Goal: Check status: Check status

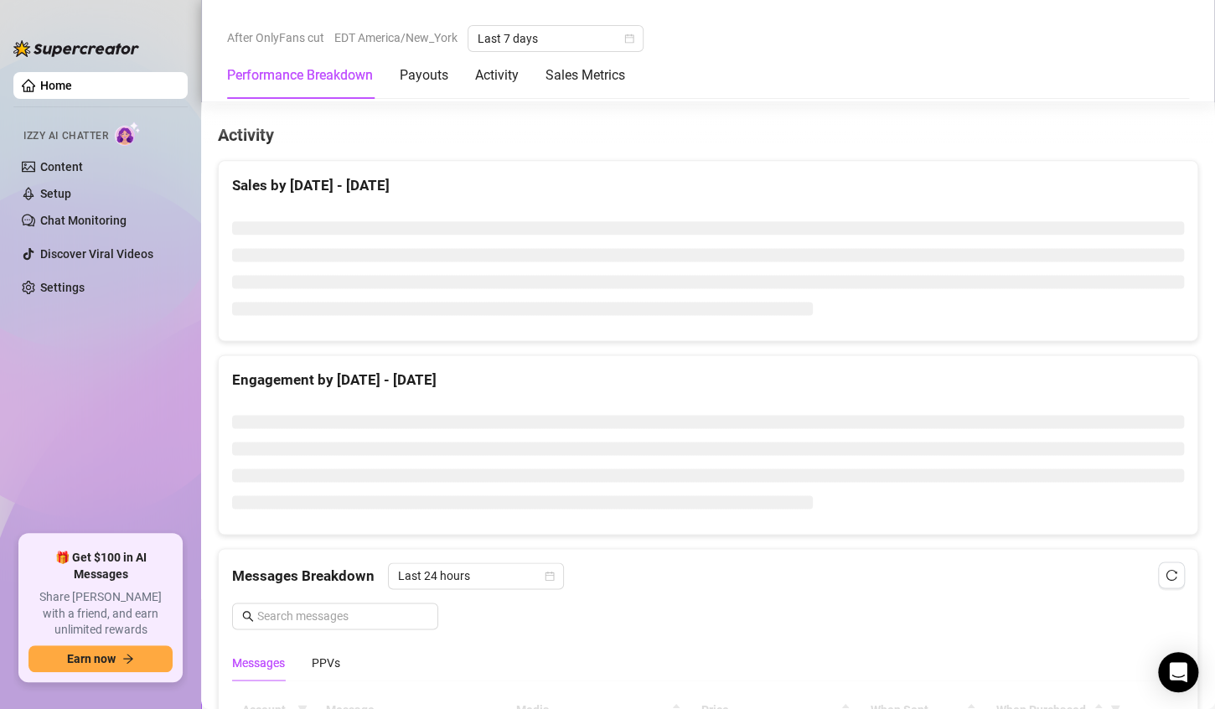
scroll to position [1100, 0]
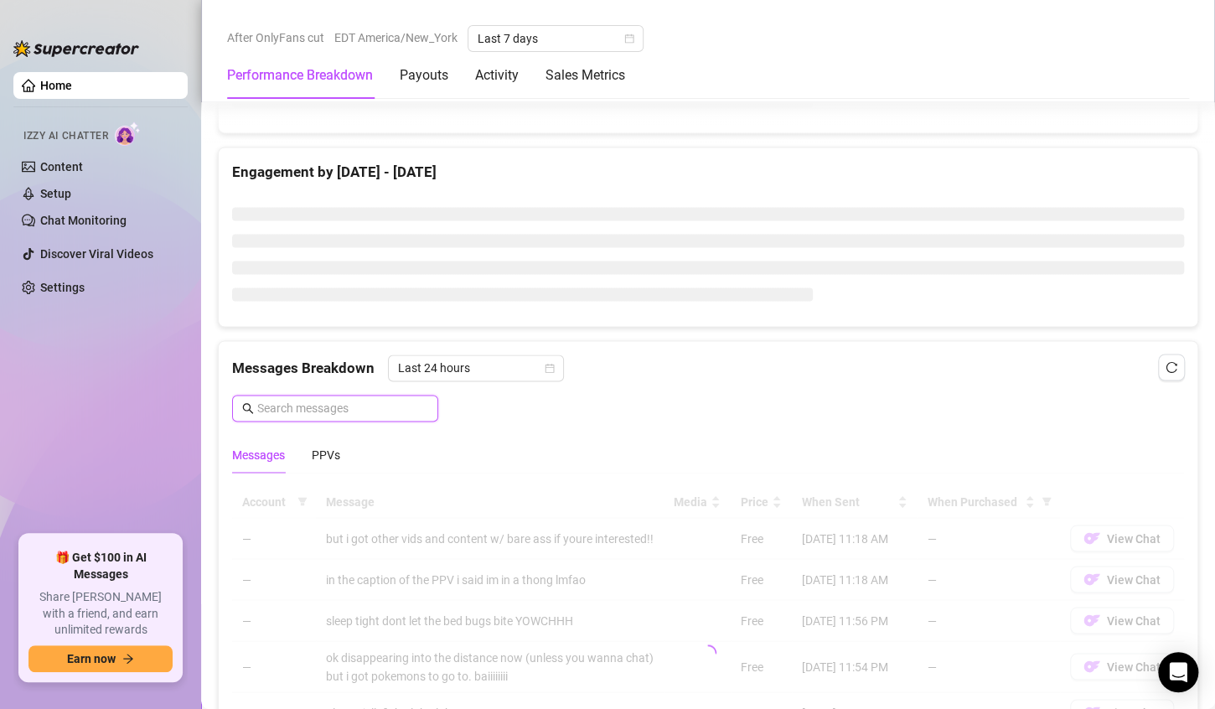
click at [341, 399] on input "text" at bounding box center [342, 408] width 171 height 18
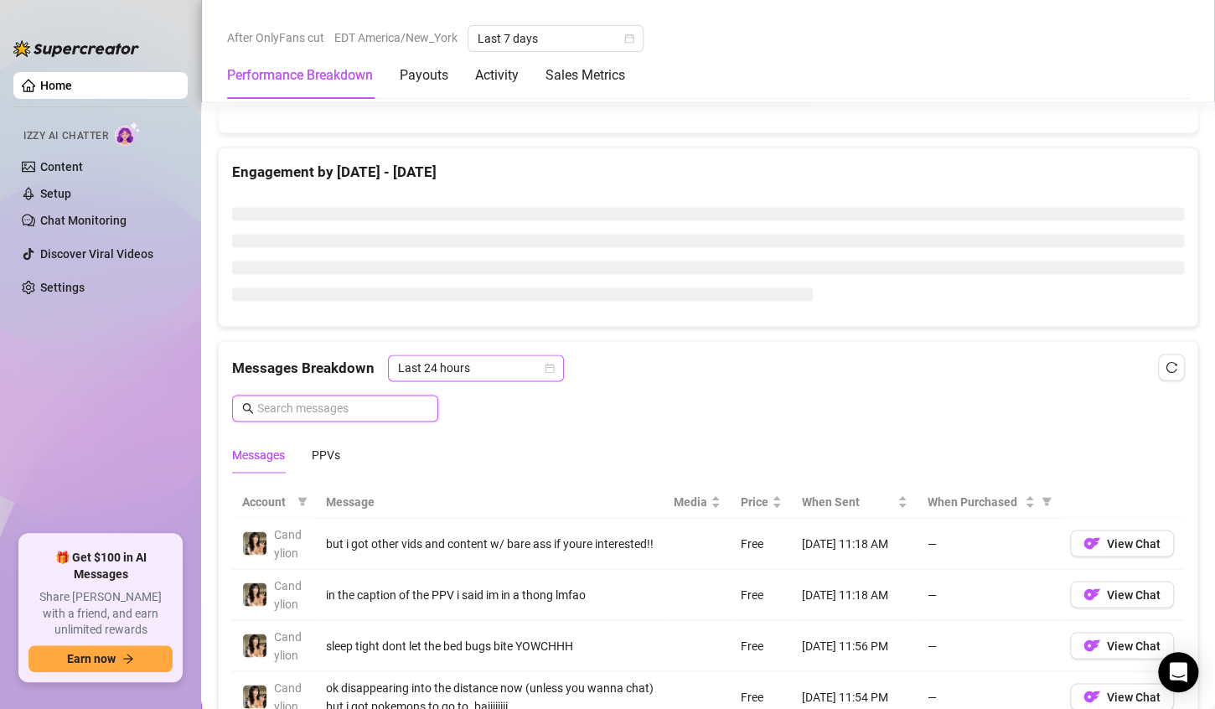
click at [546, 364] on icon "calendar" at bounding box center [550, 368] width 9 height 9
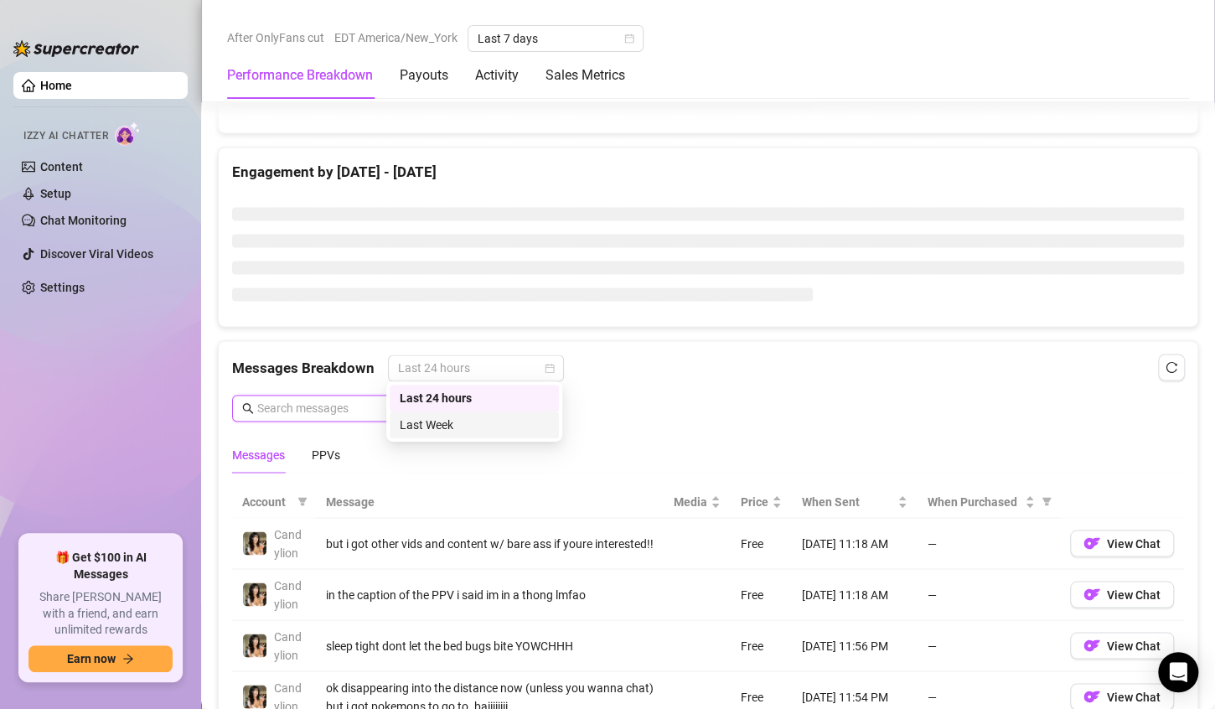
click at [485, 420] on div "Last Week" at bounding box center [474, 425] width 149 height 18
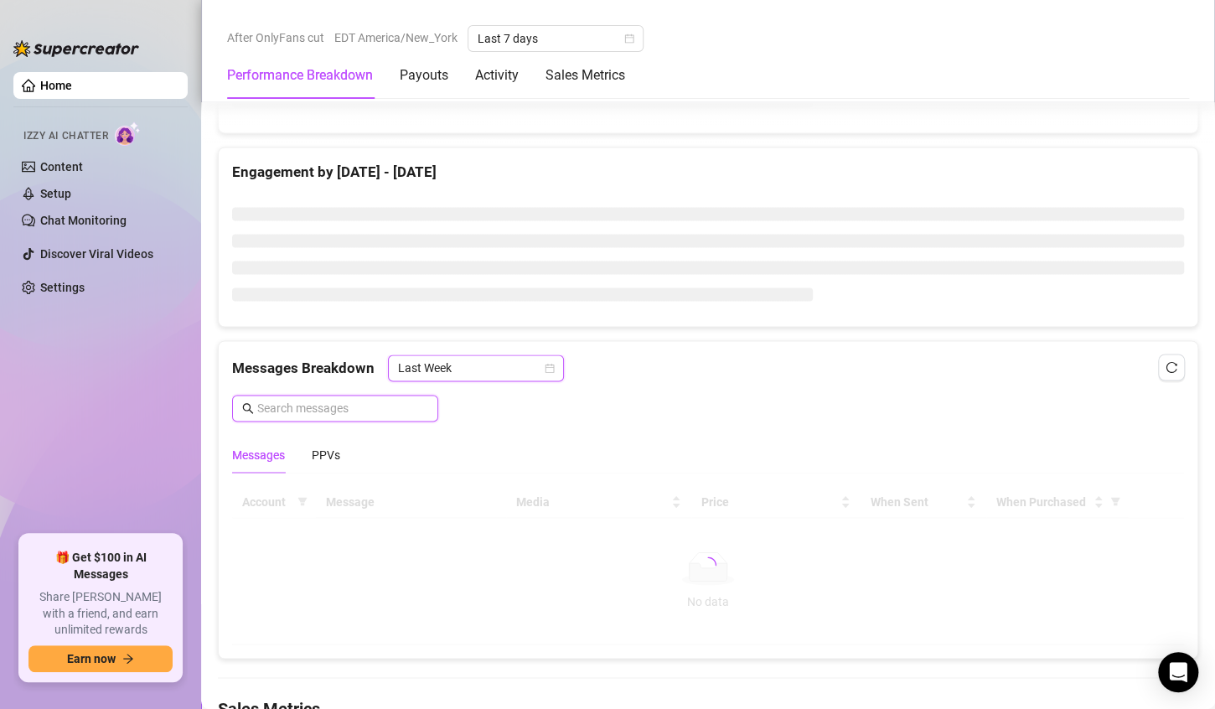
click at [332, 401] on input "text" at bounding box center [342, 408] width 171 height 18
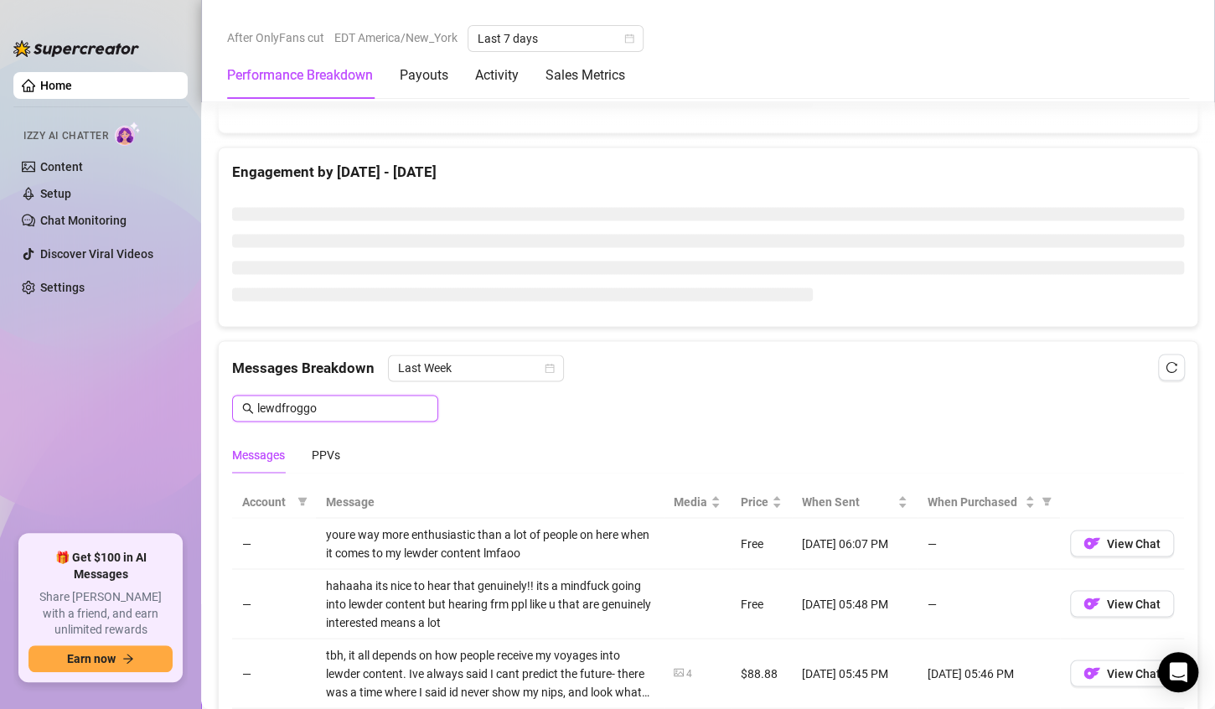
type input "lewdfroggo"
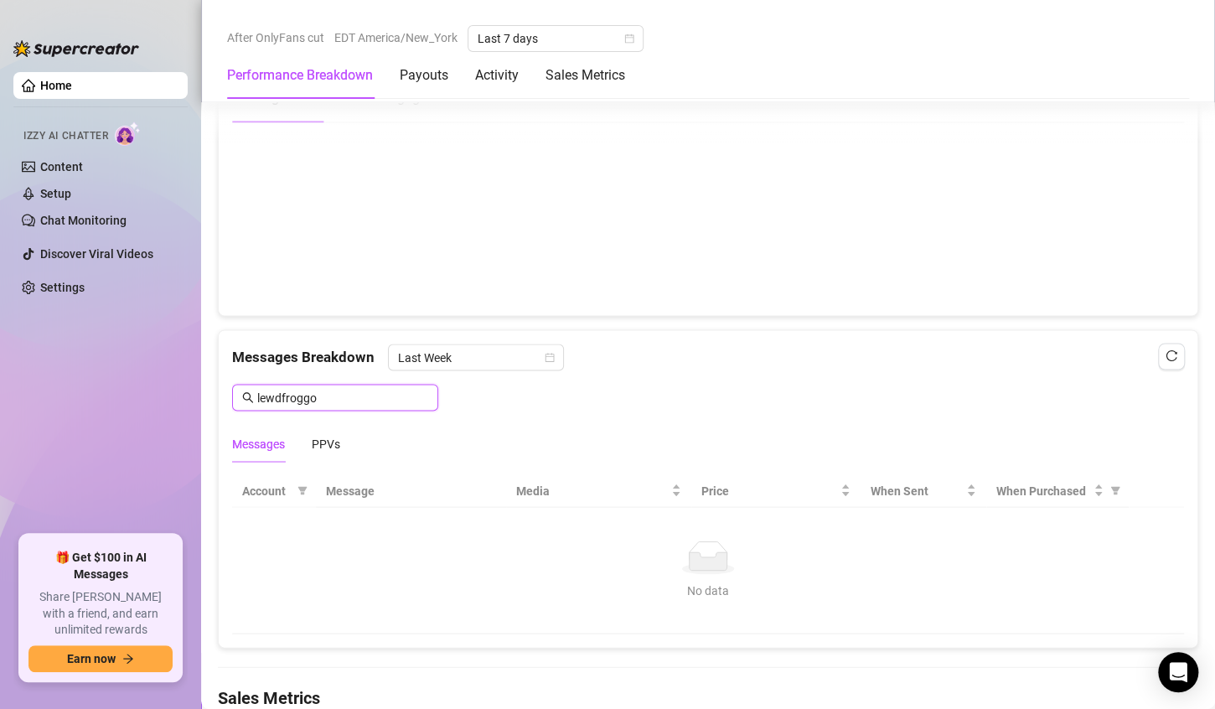
scroll to position [1264, 0]
click at [333, 389] on input "lewdfroggo" at bounding box center [342, 397] width 171 height 18
click at [485, 348] on span "Last Week" at bounding box center [476, 355] width 156 height 25
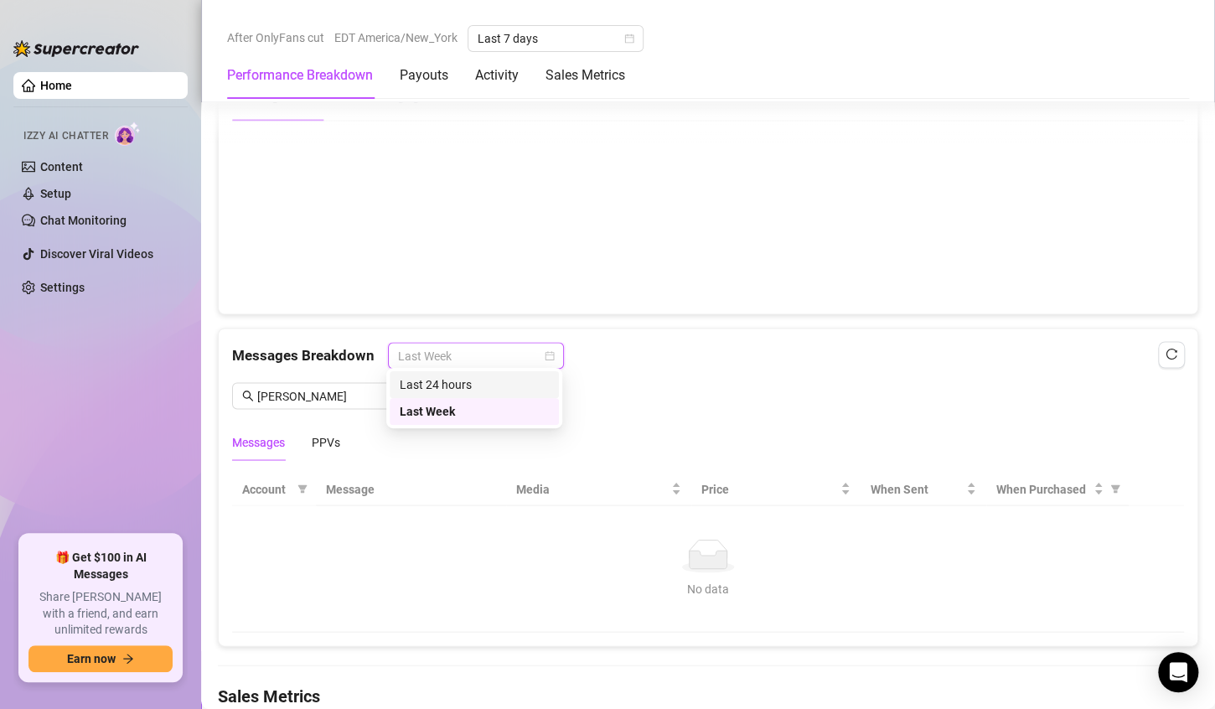
click at [484, 395] on div "Last 24 hours" at bounding box center [474, 384] width 169 height 27
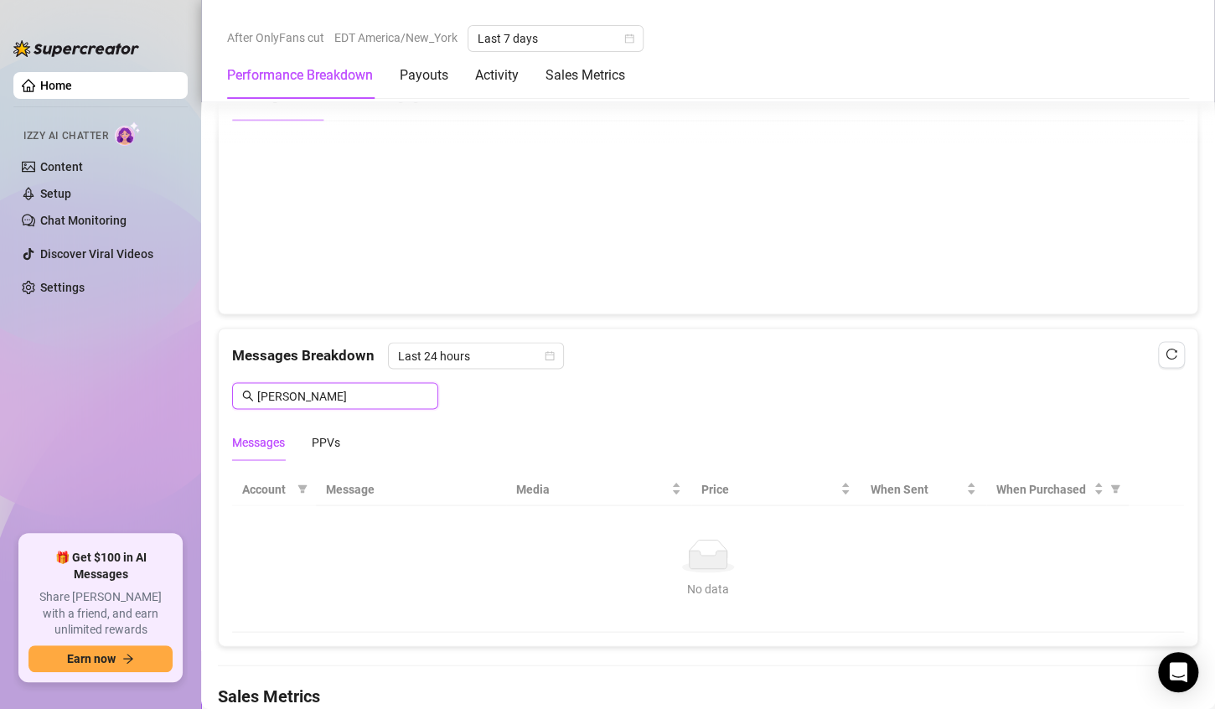
click at [364, 391] on input "[PERSON_NAME]" at bounding box center [342, 395] width 171 height 18
type input "t"
